Goal: Transaction & Acquisition: Purchase product/service

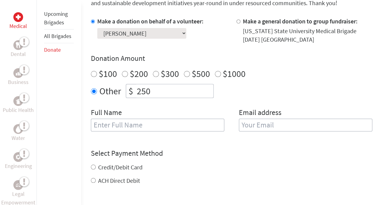
scroll to position [197, 0]
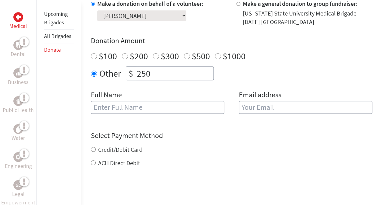
click at [198, 108] on input "text" at bounding box center [157, 107] width 133 height 13
type input "[PERSON_NAME]"
click at [262, 108] on input "email" at bounding box center [305, 107] width 133 height 13
type input "[PERSON_NAME][EMAIL_ADDRESS][DOMAIN_NAME]"
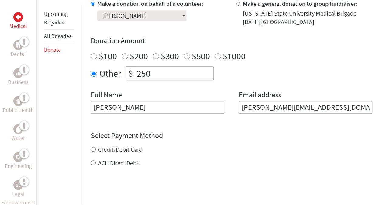
click at [106, 150] on div "Credit/Debit Card ACH Direct Debit" at bounding box center [231, 156] width 281 height 22
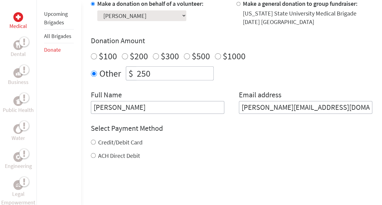
click at [93, 142] on input "Credit/Debit Card" at bounding box center [93, 141] width 5 height 5
radio input "true"
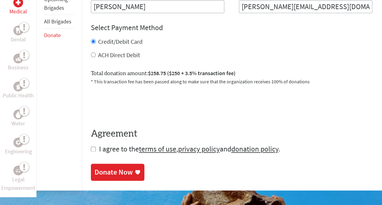
scroll to position [299, 0]
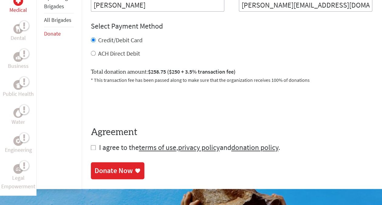
click at [97, 148] on form "Make a donation on behalf of a volunteer: Select a volunteer... [PERSON_NAME] […" at bounding box center [231, 24] width 281 height 255
click at [94, 148] on input "checkbox" at bounding box center [93, 147] width 5 height 5
checkbox input "true"
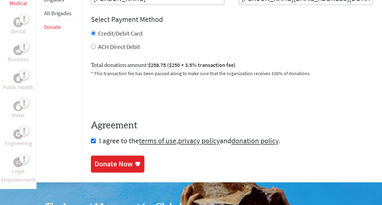
scroll to position [305, 0]
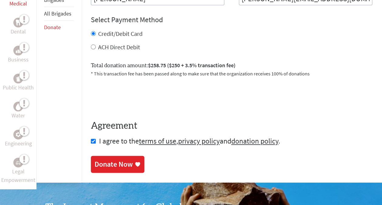
click at [112, 171] on link "Donate Now" at bounding box center [117, 164] width 53 height 17
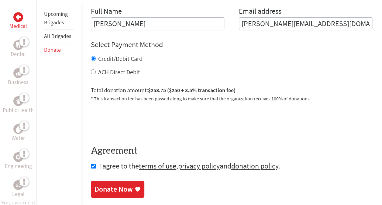
scroll to position [292, 0]
